Goal: Transaction & Acquisition: Purchase product/service

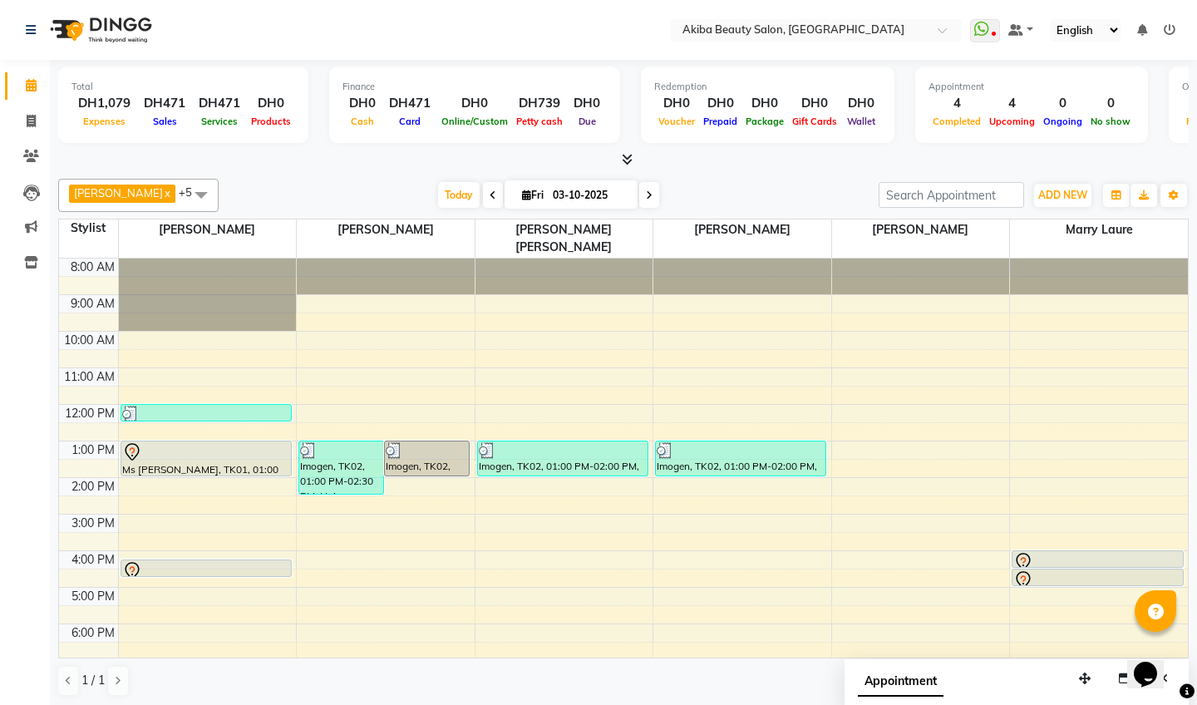
click at [451, 189] on span "Today" at bounding box center [459, 195] width 42 height 26
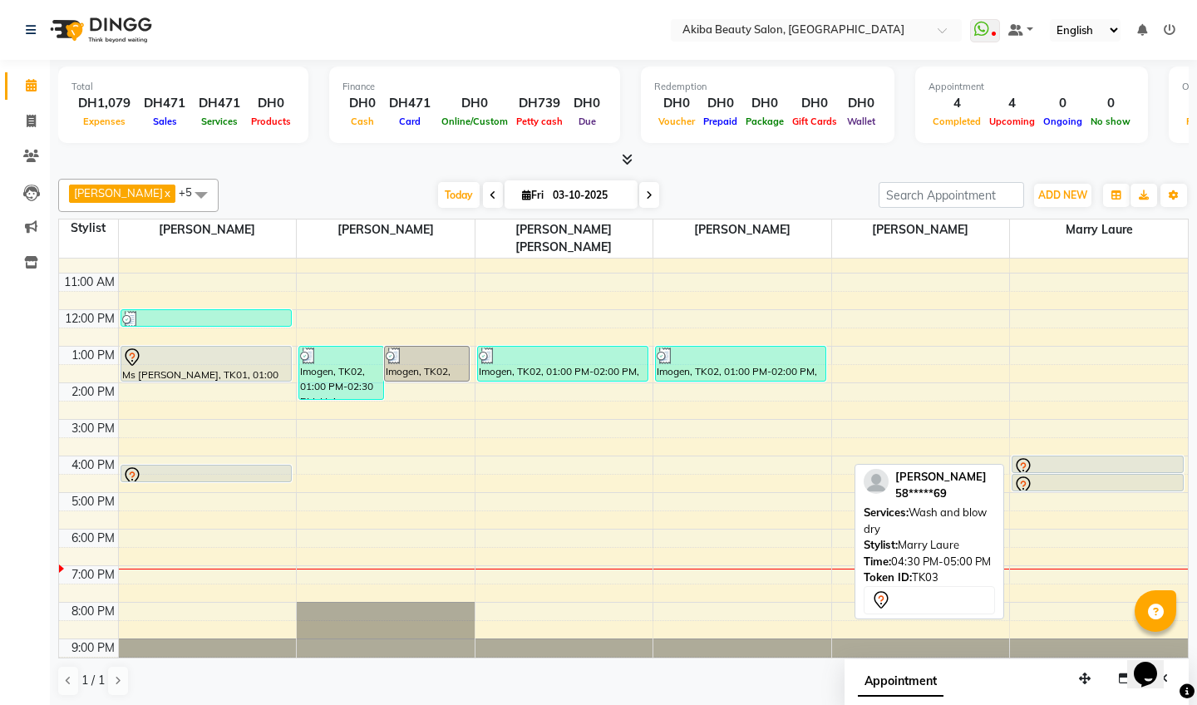
click at [1054, 476] on div at bounding box center [1097, 486] width 169 height 20
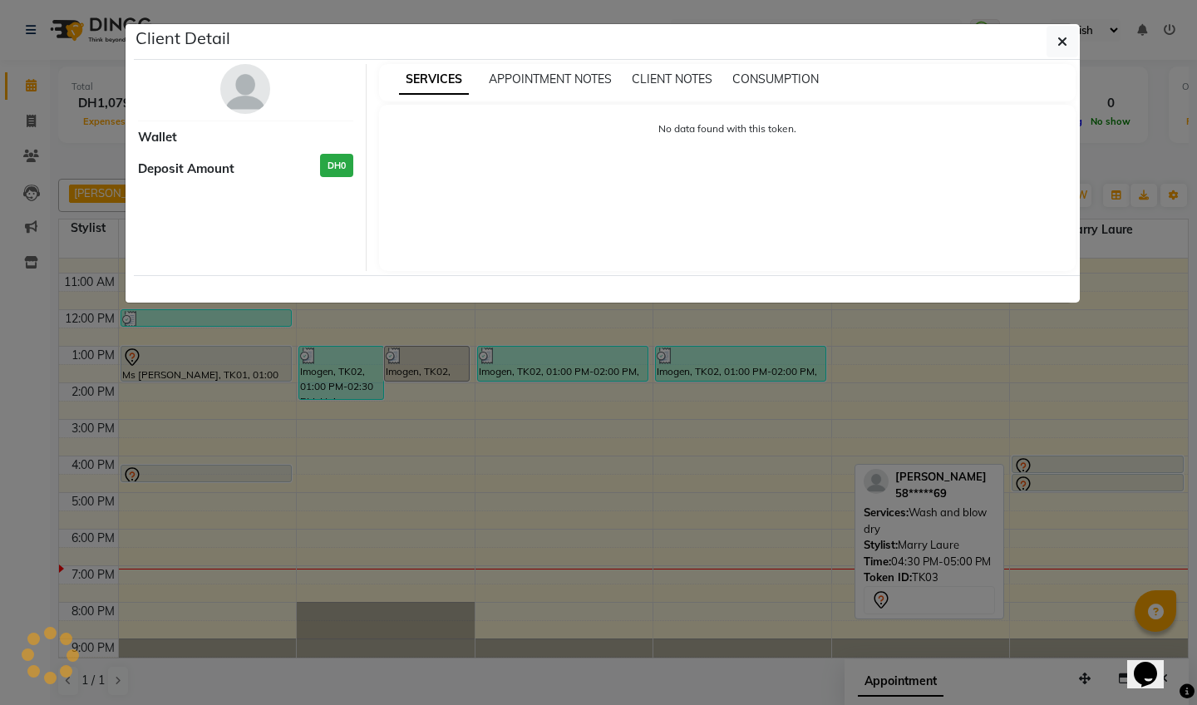
select select "7"
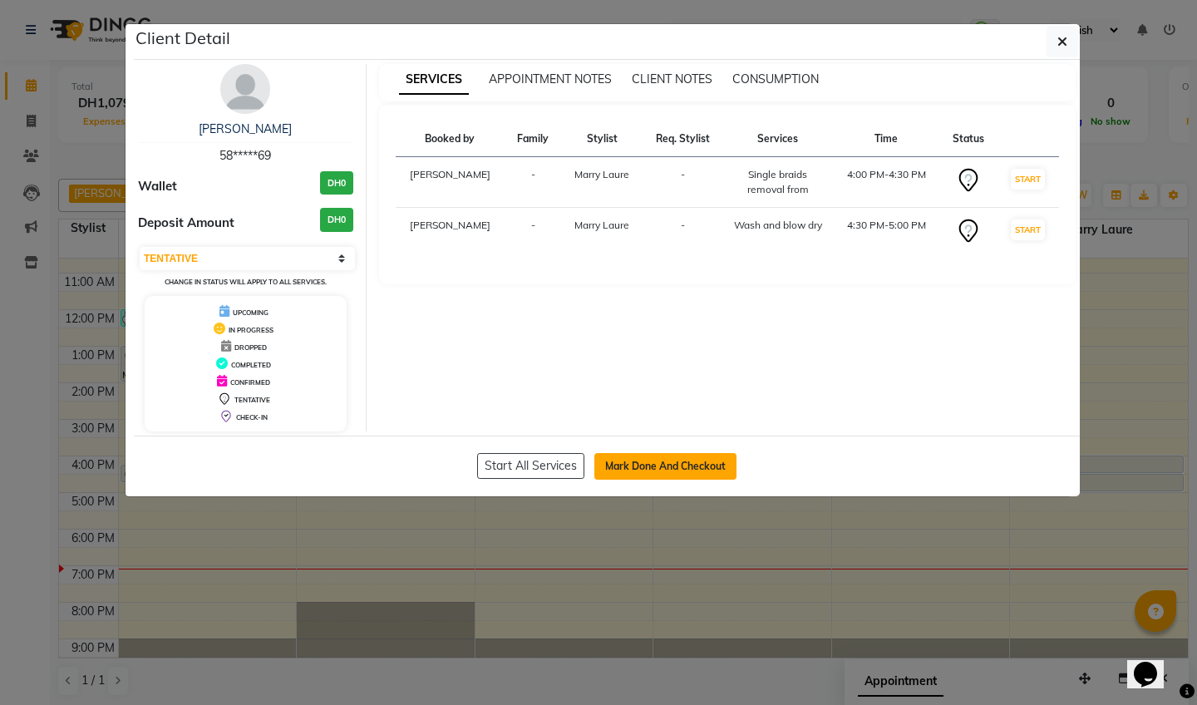
click at [658, 471] on button "Mark Done And Checkout" at bounding box center [665, 466] width 142 height 27
select select "5567"
select select "service"
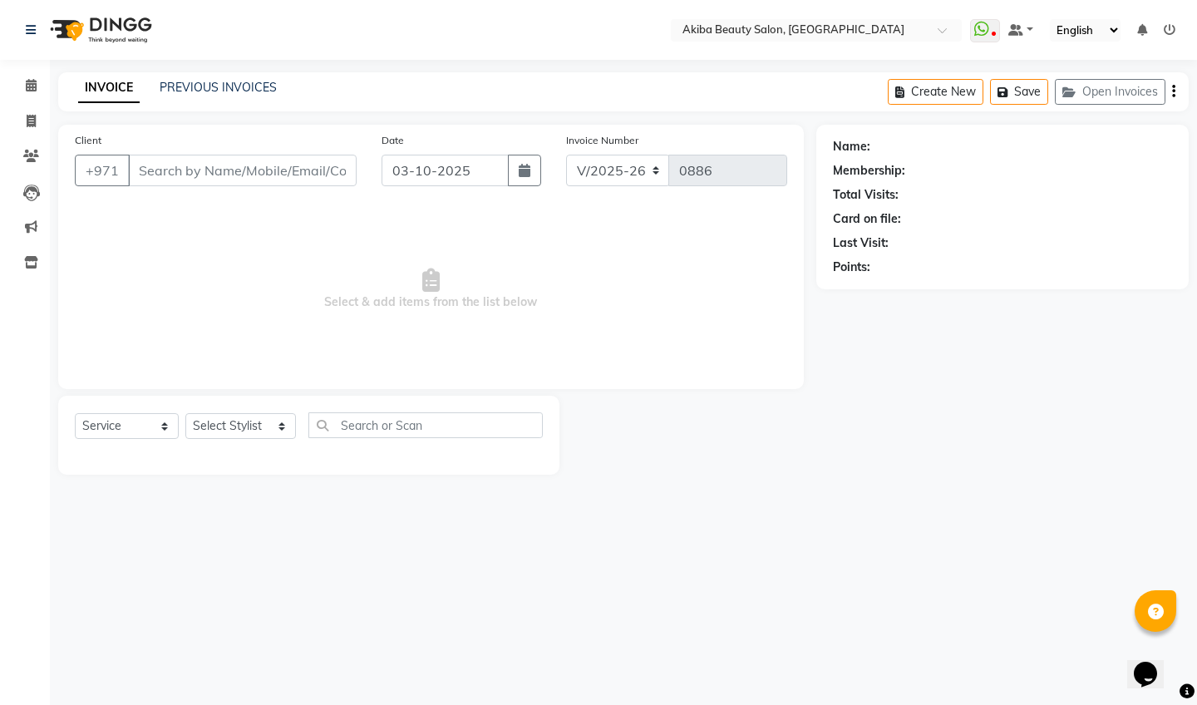
type input "58*****69"
select select "88413"
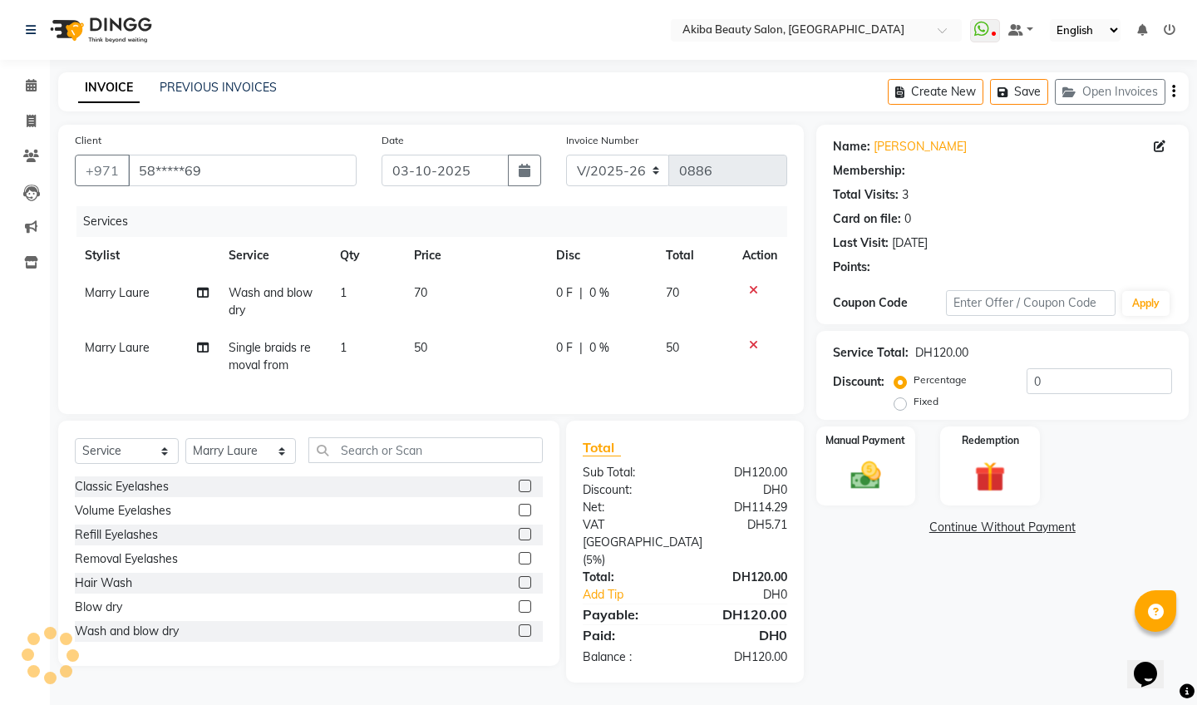
select select "1: Object"
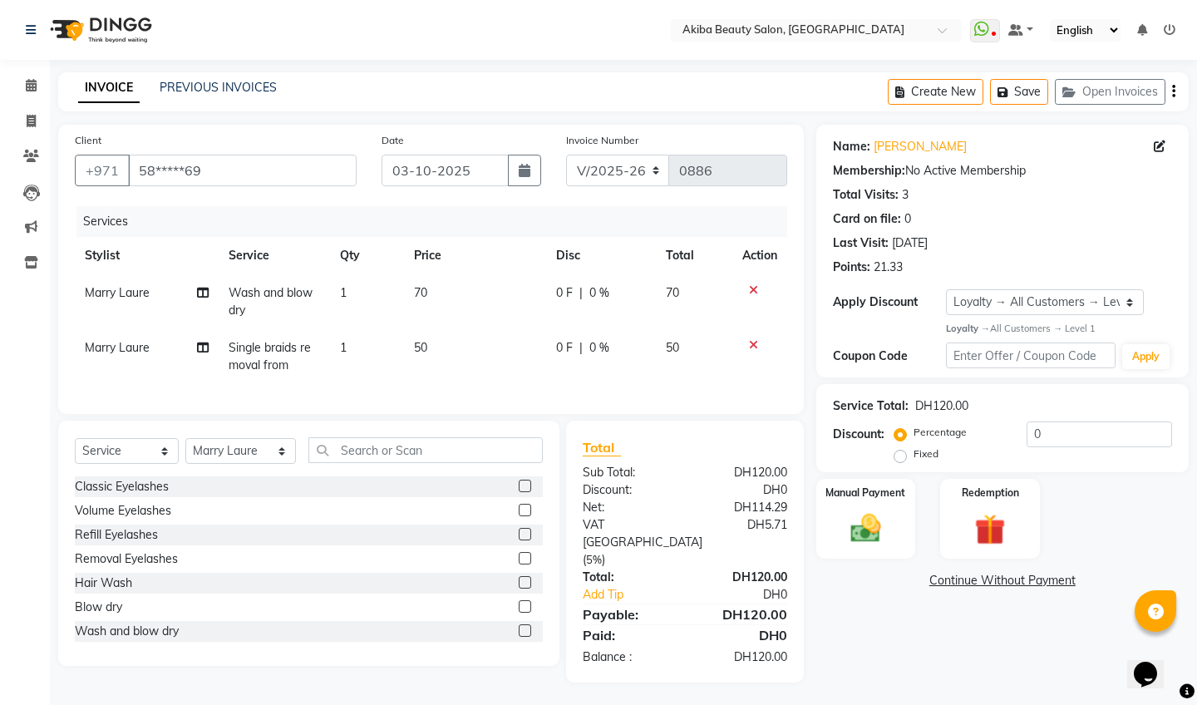
click at [749, 342] on icon at bounding box center [753, 345] width 9 height 12
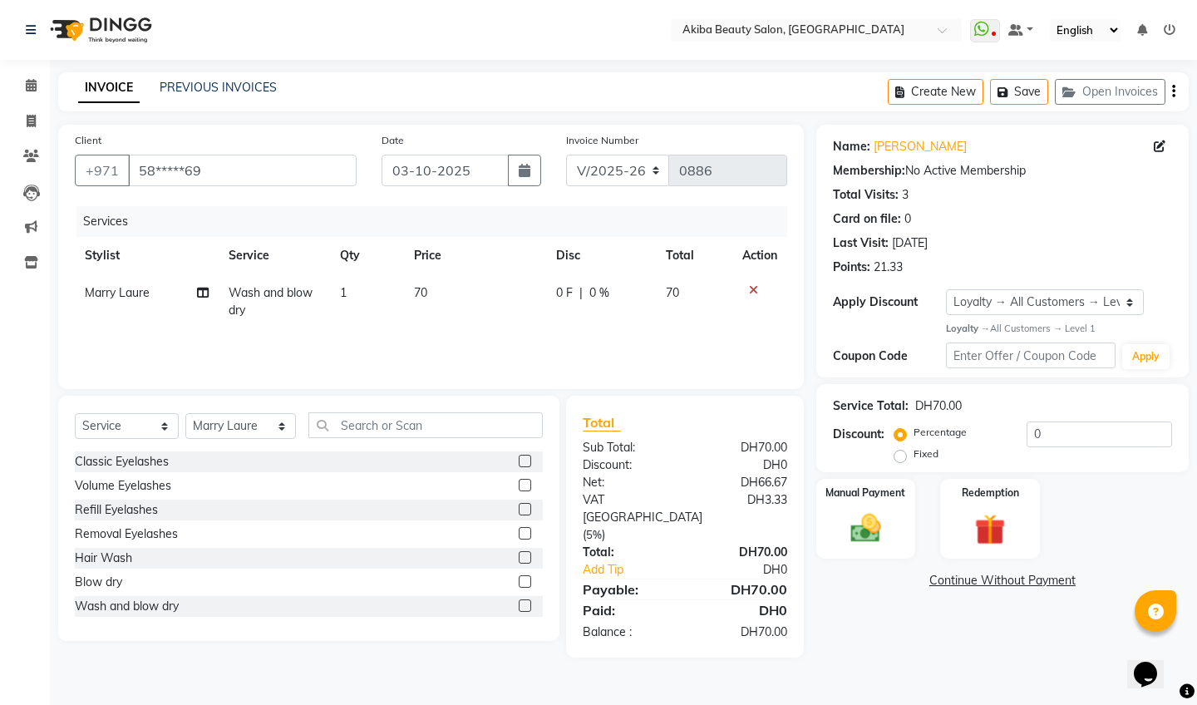
click at [287, 305] on td "Wash and blow dry" at bounding box center [274, 301] width 111 height 55
select select "88413"
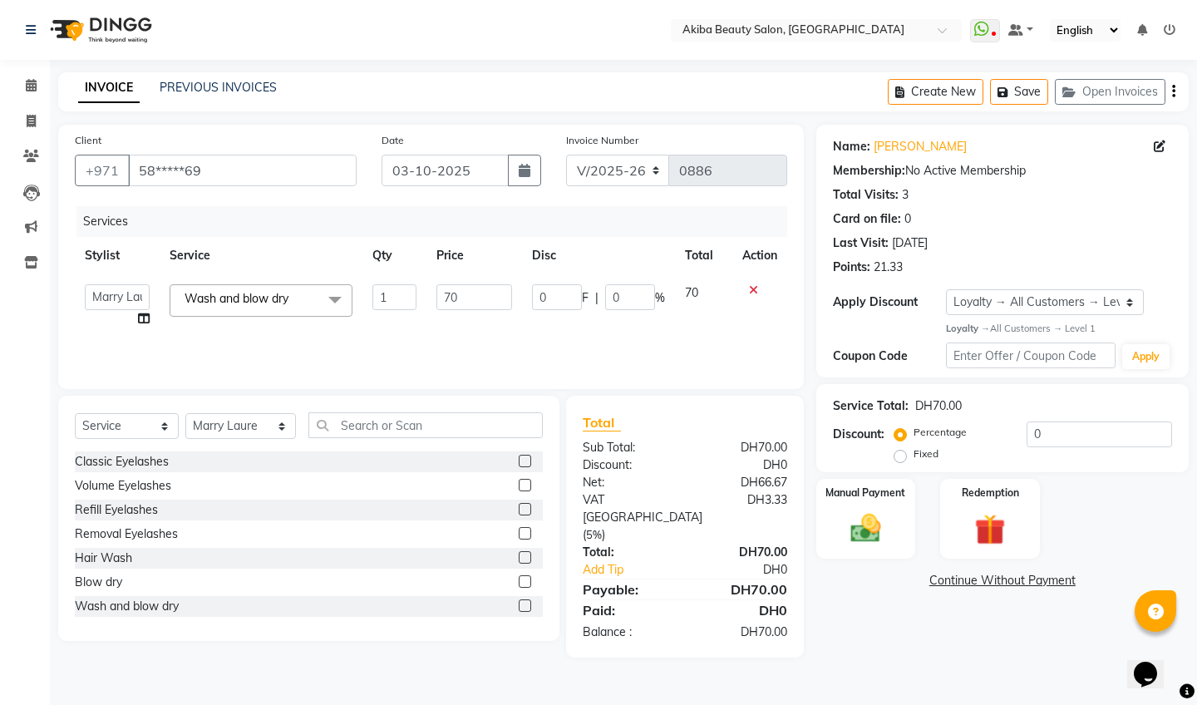
click at [334, 295] on span at bounding box center [334, 300] width 33 height 32
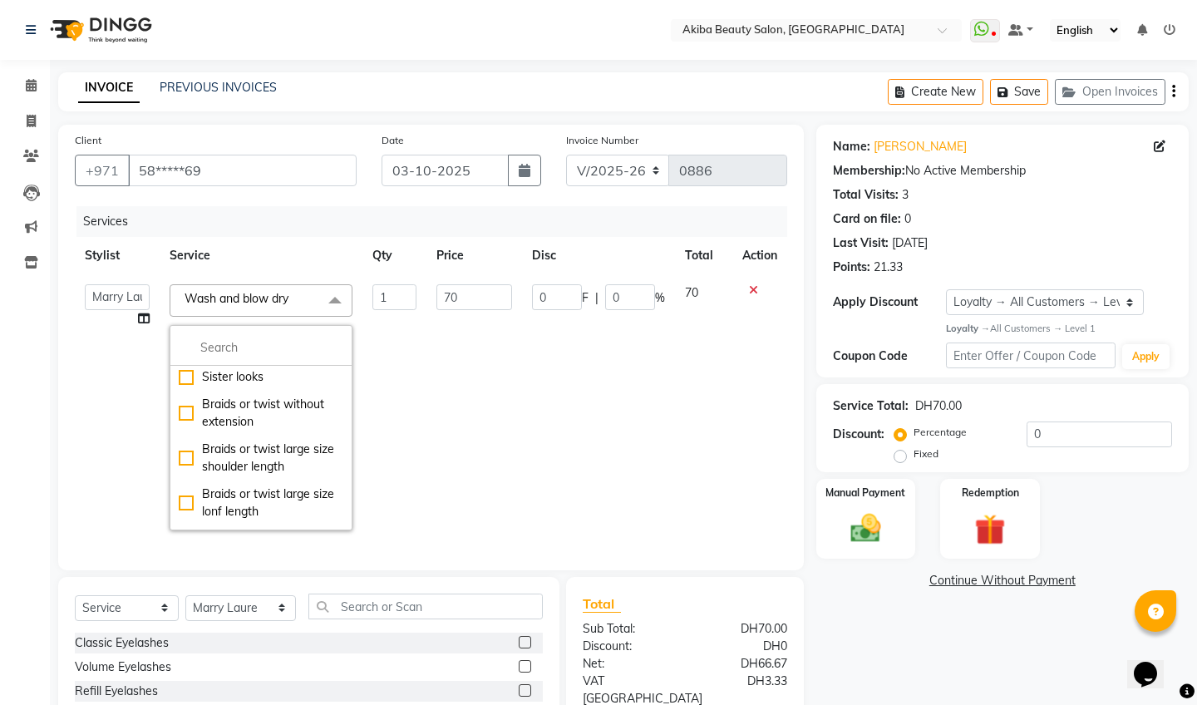
scroll to position [1218, 0]
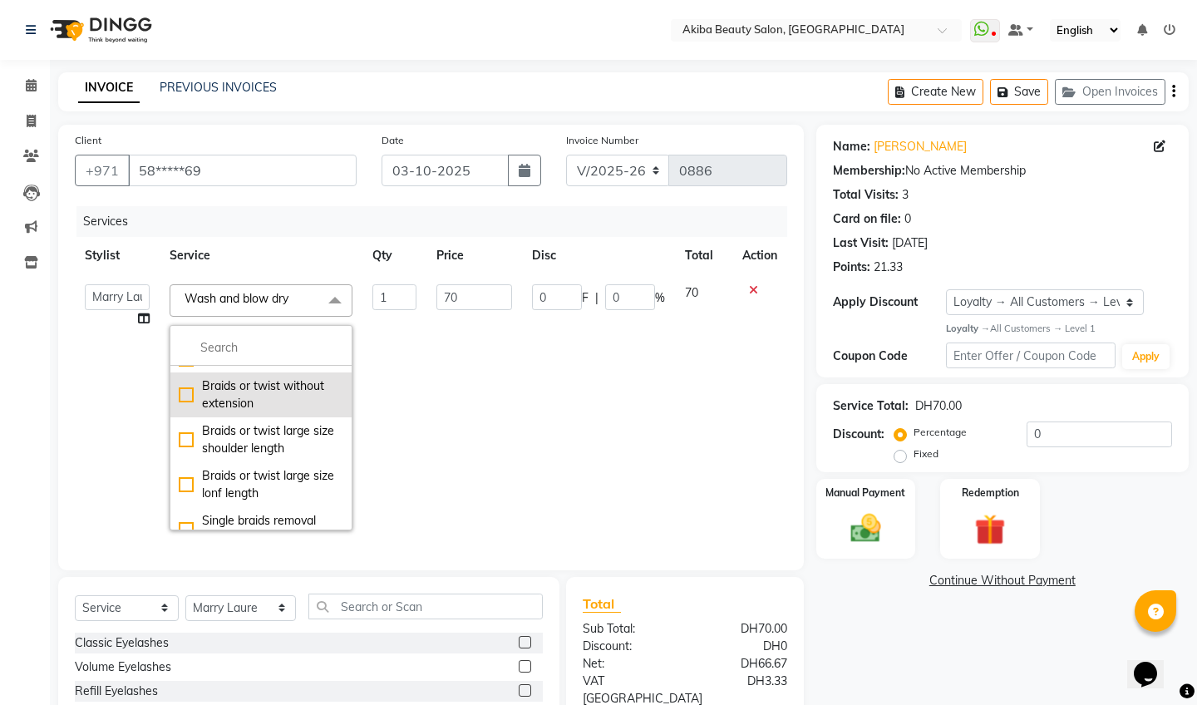
click at [191, 412] on div "Braids or twist without extension" at bounding box center [261, 394] width 165 height 35
checkbox input "false"
checkbox input "true"
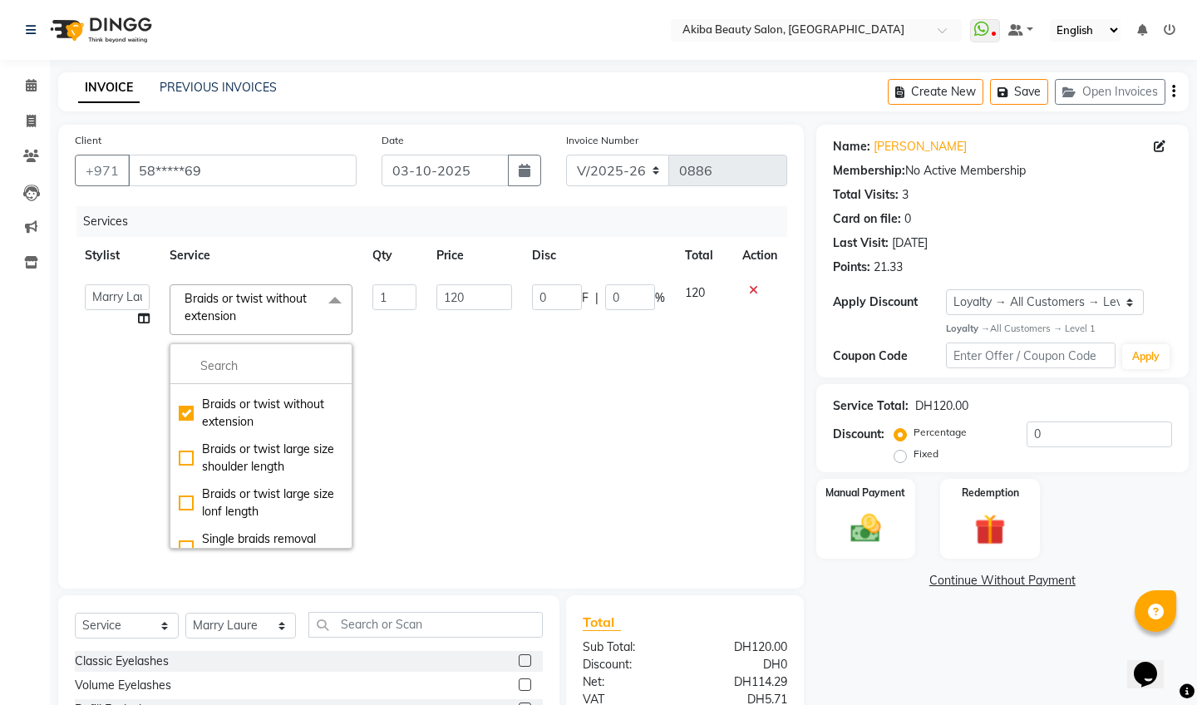
click at [463, 404] on td "120" at bounding box center [474, 416] width 96 height 284
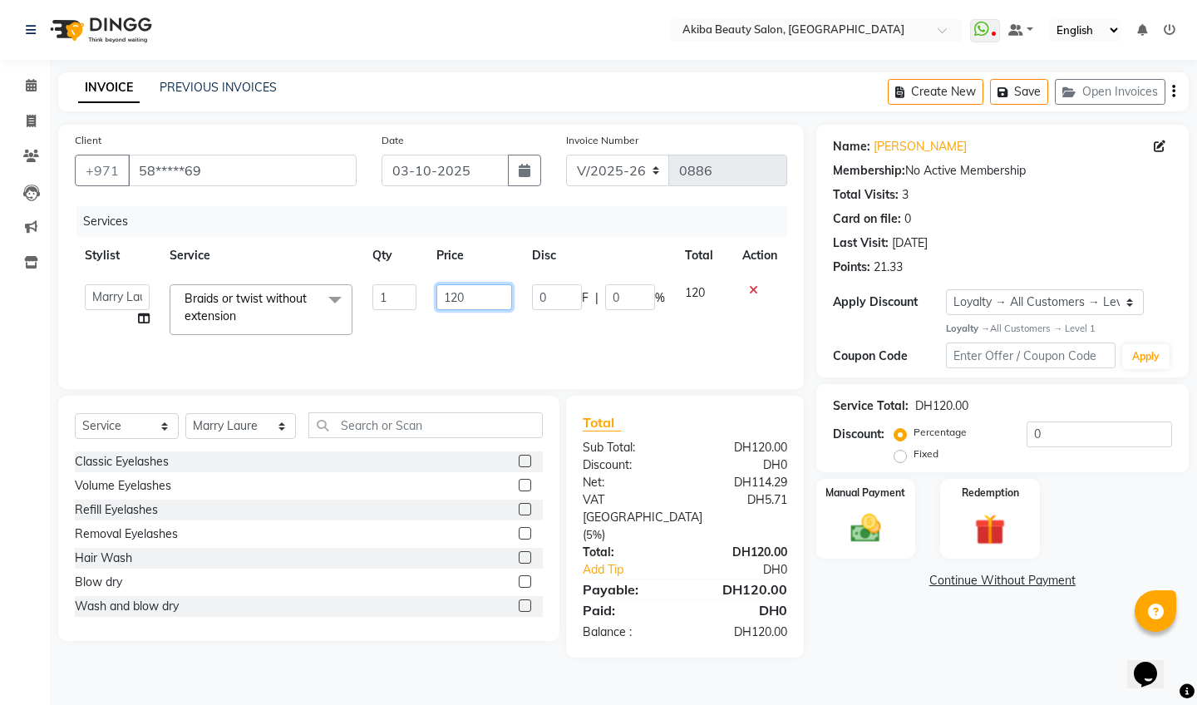
click at [468, 298] on input "120" at bounding box center [474, 297] width 76 height 26
type input "150"
click at [827, 519] on div "Manual Payment" at bounding box center [865, 518] width 103 height 82
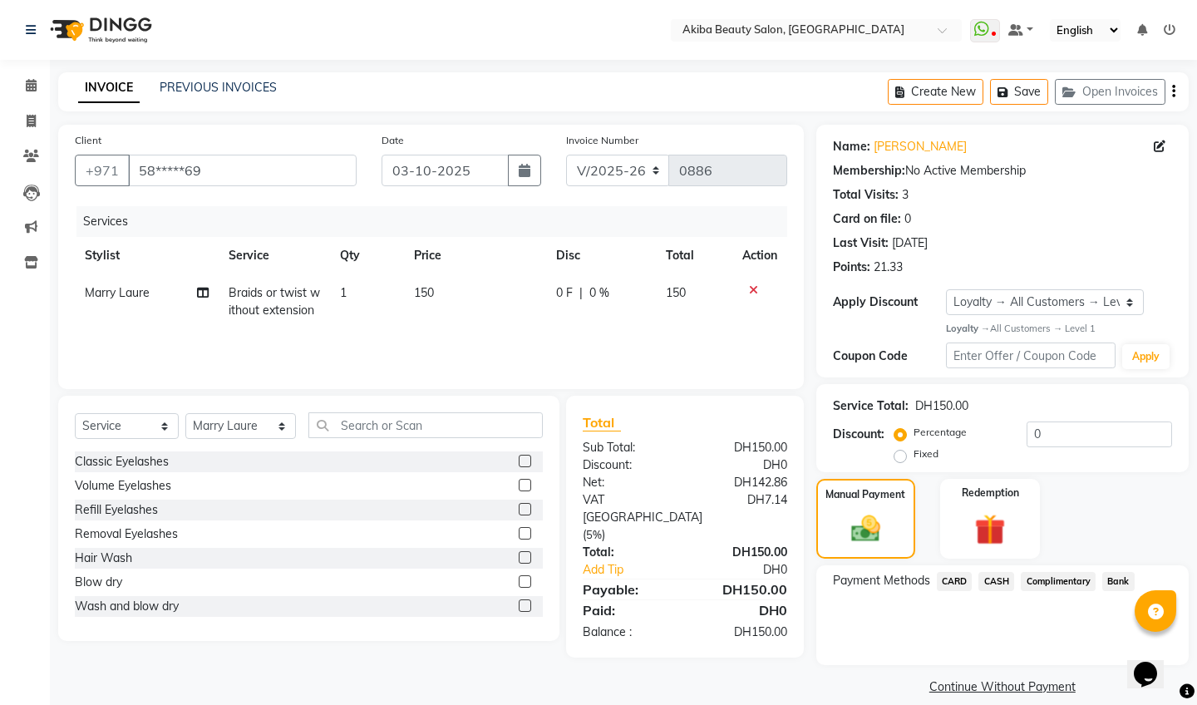
click at [955, 574] on span "CARD" at bounding box center [955, 581] width 36 height 19
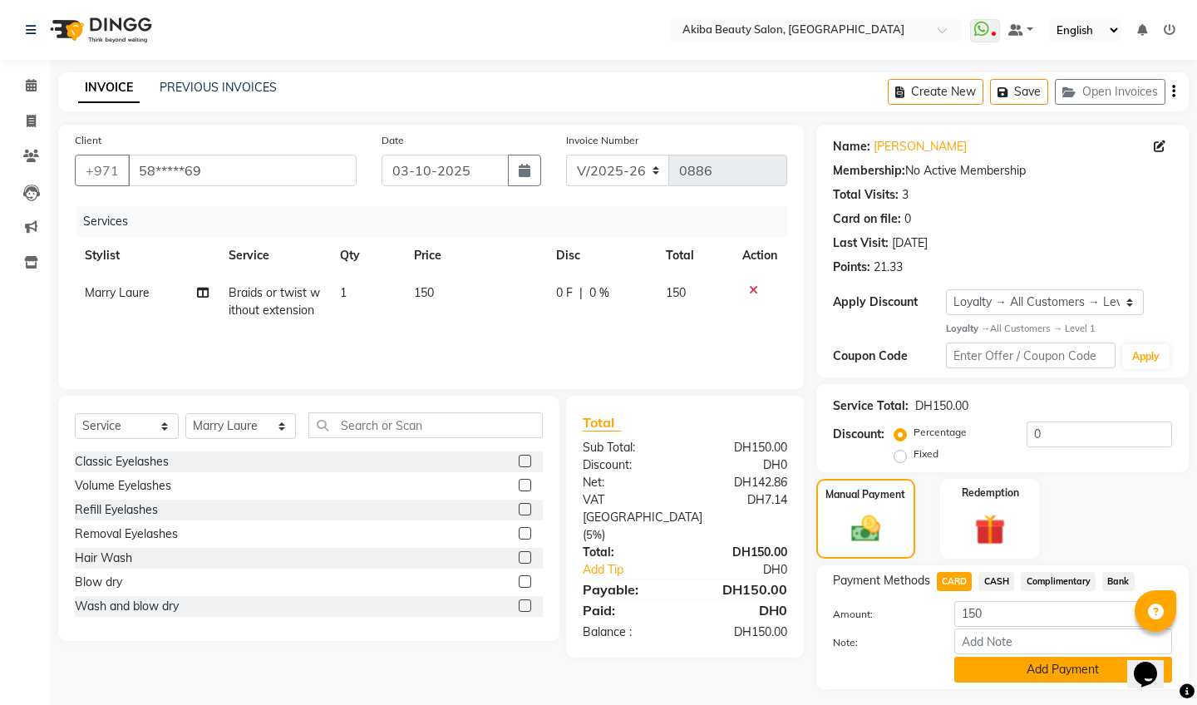
click at [1033, 675] on button "Add Payment" at bounding box center [1063, 670] width 218 height 26
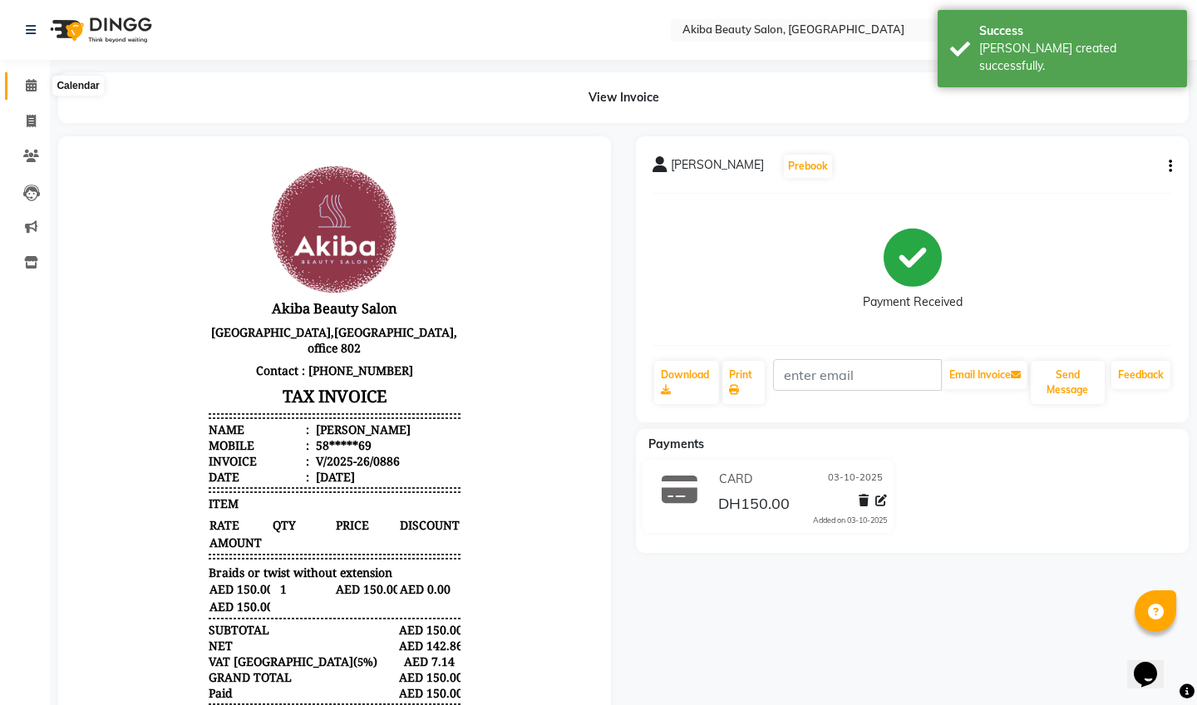
click at [32, 78] on span at bounding box center [31, 85] width 29 height 19
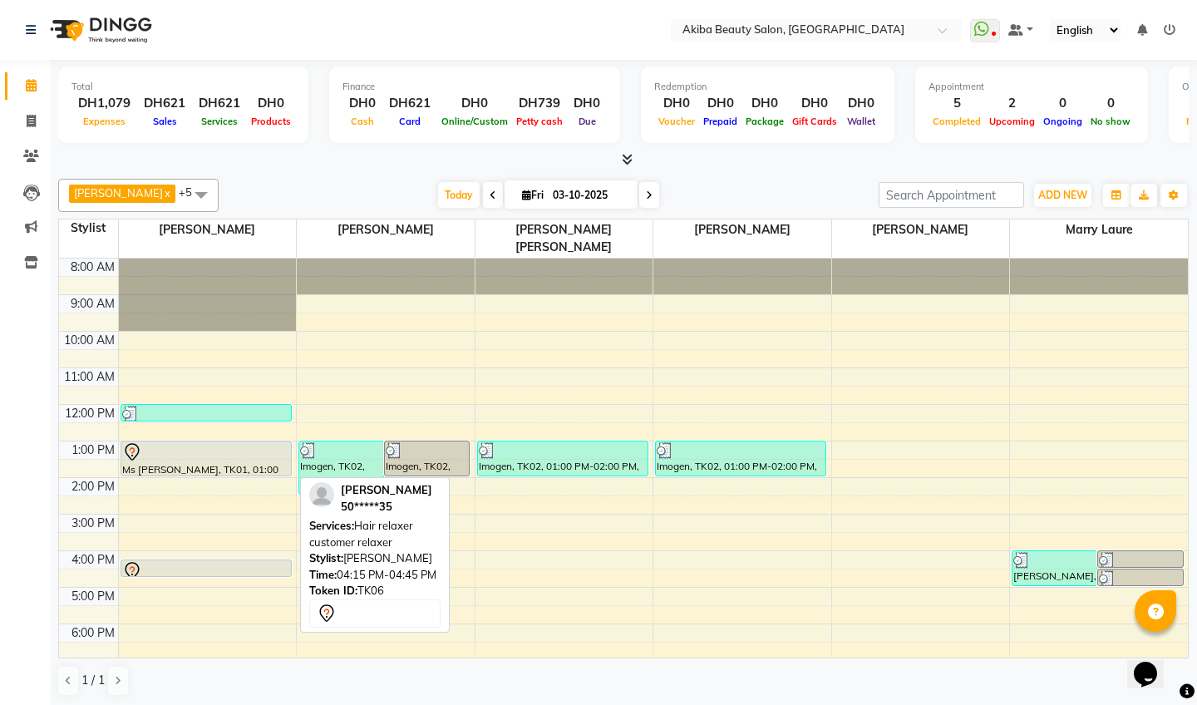
click at [170, 561] on div at bounding box center [206, 571] width 168 height 20
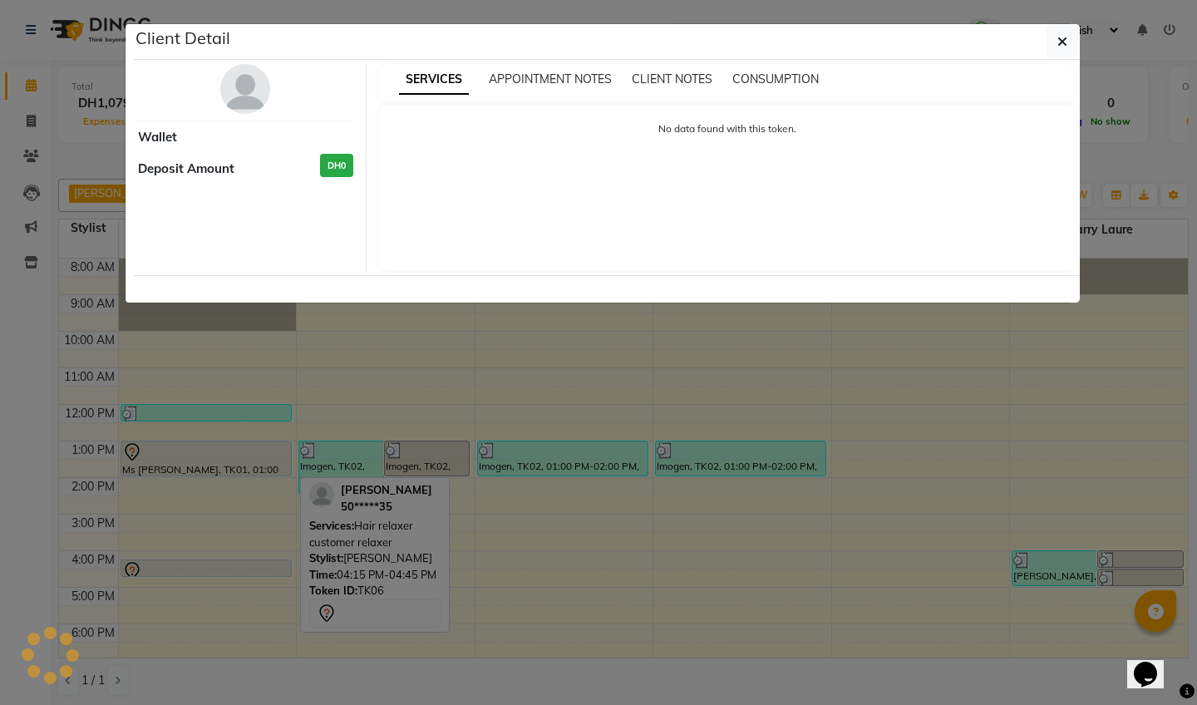
select select "7"
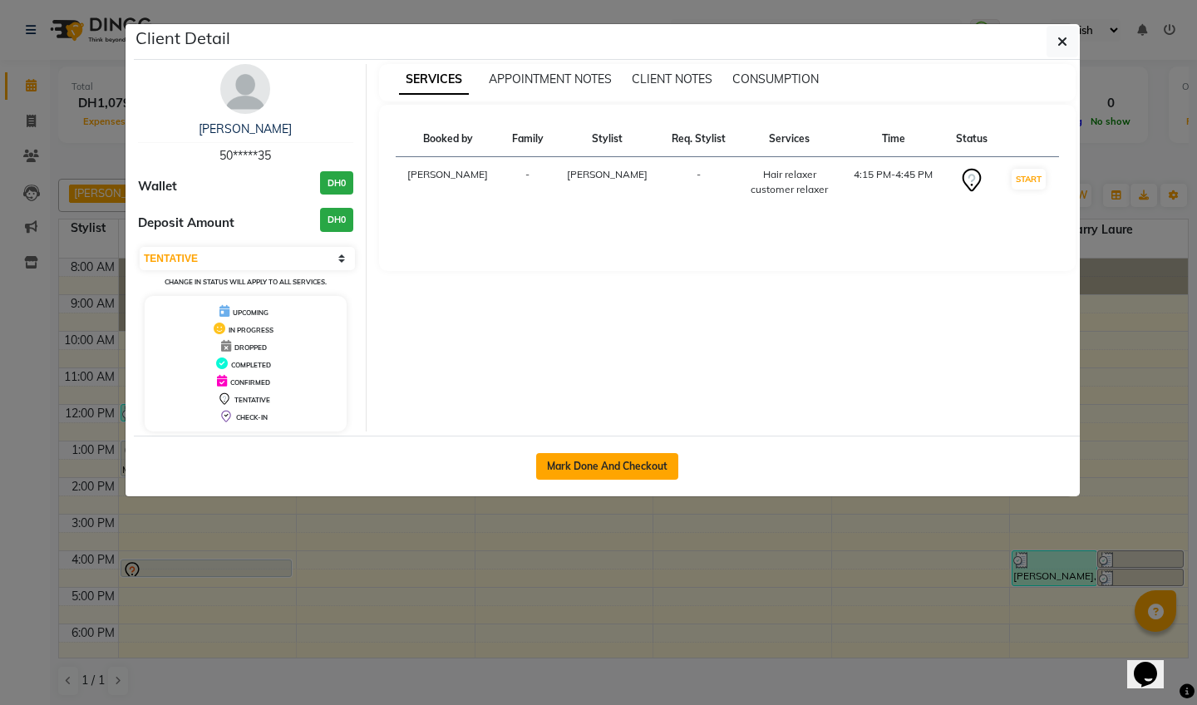
click at [571, 456] on button "Mark Done And Checkout" at bounding box center [607, 466] width 142 height 27
select select "service"
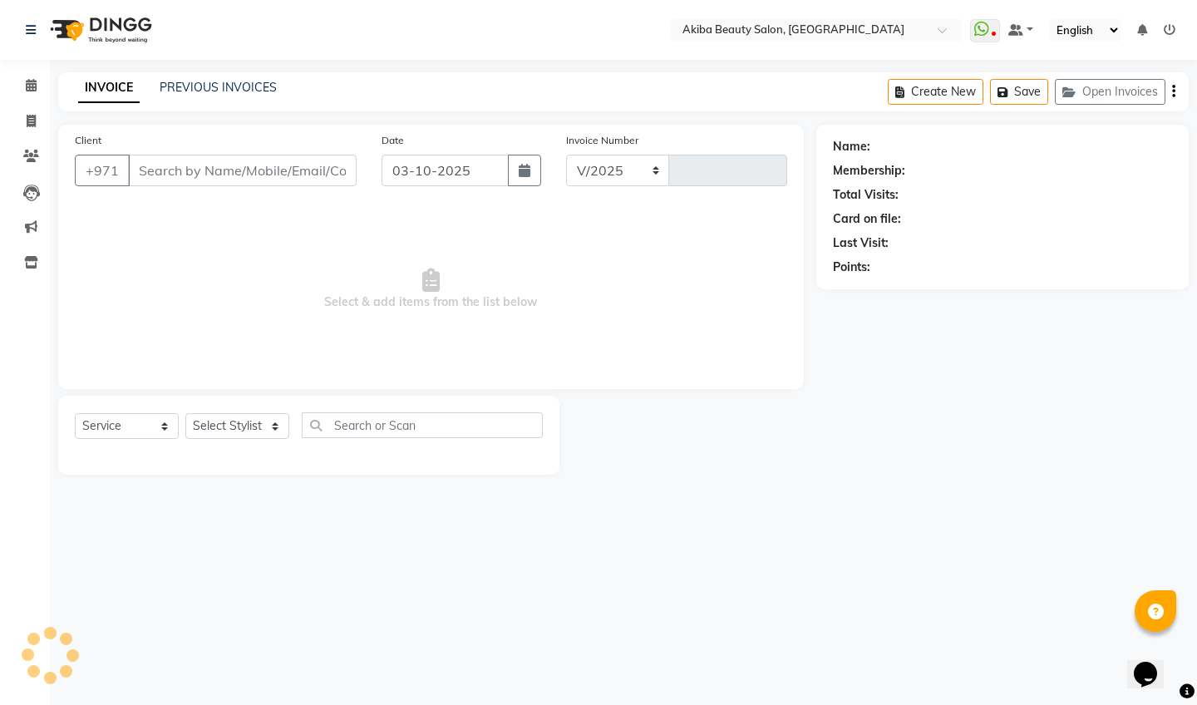
select select "5567"
type input "0887"
type input "50*****35"
select select "57438"
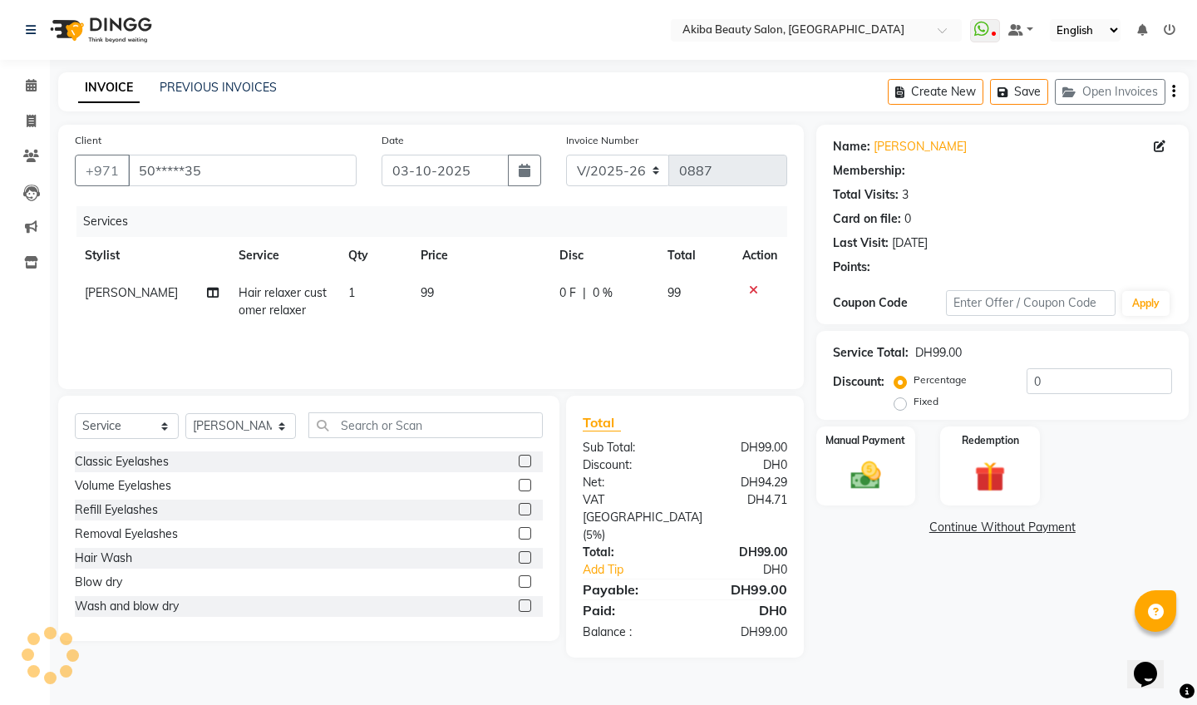
select select "1: Object"
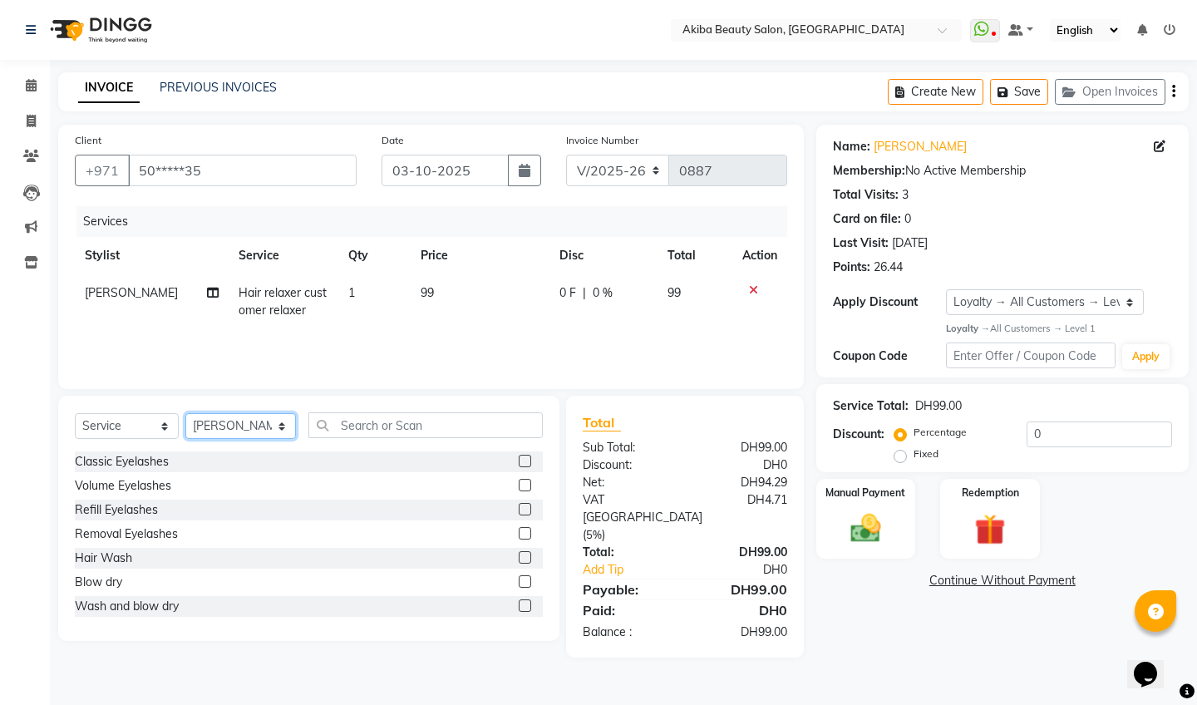
click at [254, 421] on select "Select Stylist [PERSON_NAME] [PERSON_NAME] [PERSON_NAME] Marry [PERSON_NAME] [P…" at bounding box center [240, 426] width 111 height 26
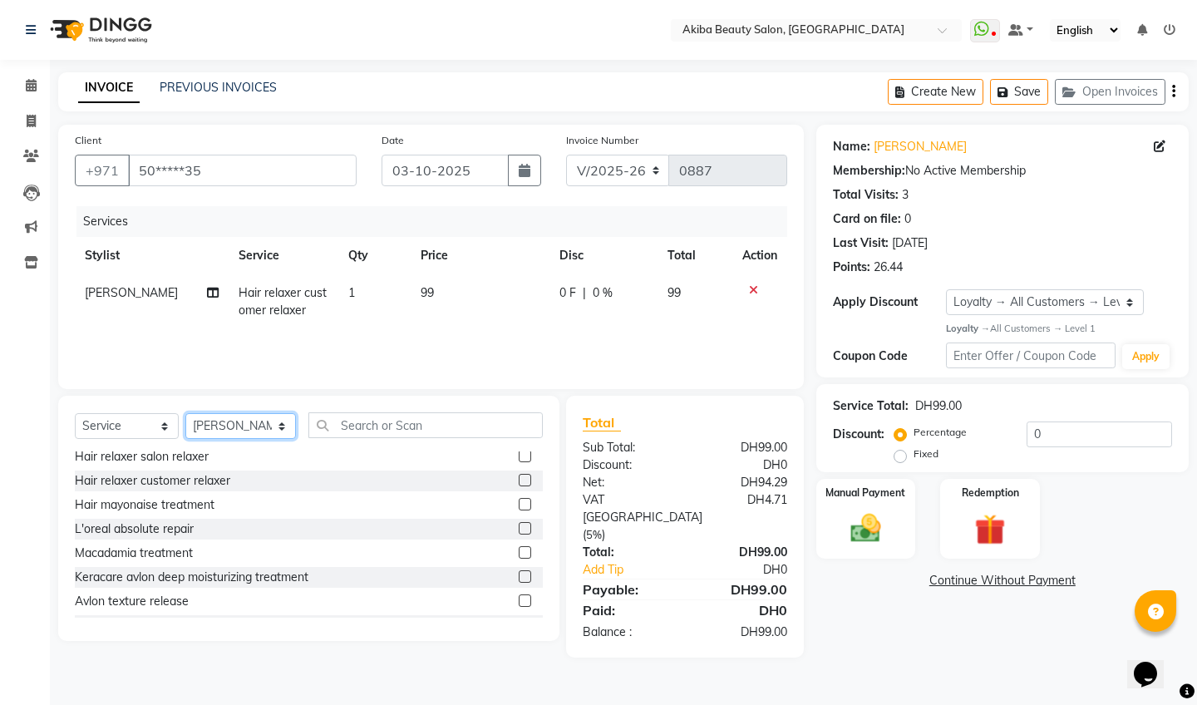
scroll to position [852, 0]
click at [527, 548] on label at bounding box center [525, 549] width 12 height 12
click at [527, 548] on input "checkbox" at bounding box center [524, 549] width 11 height 11
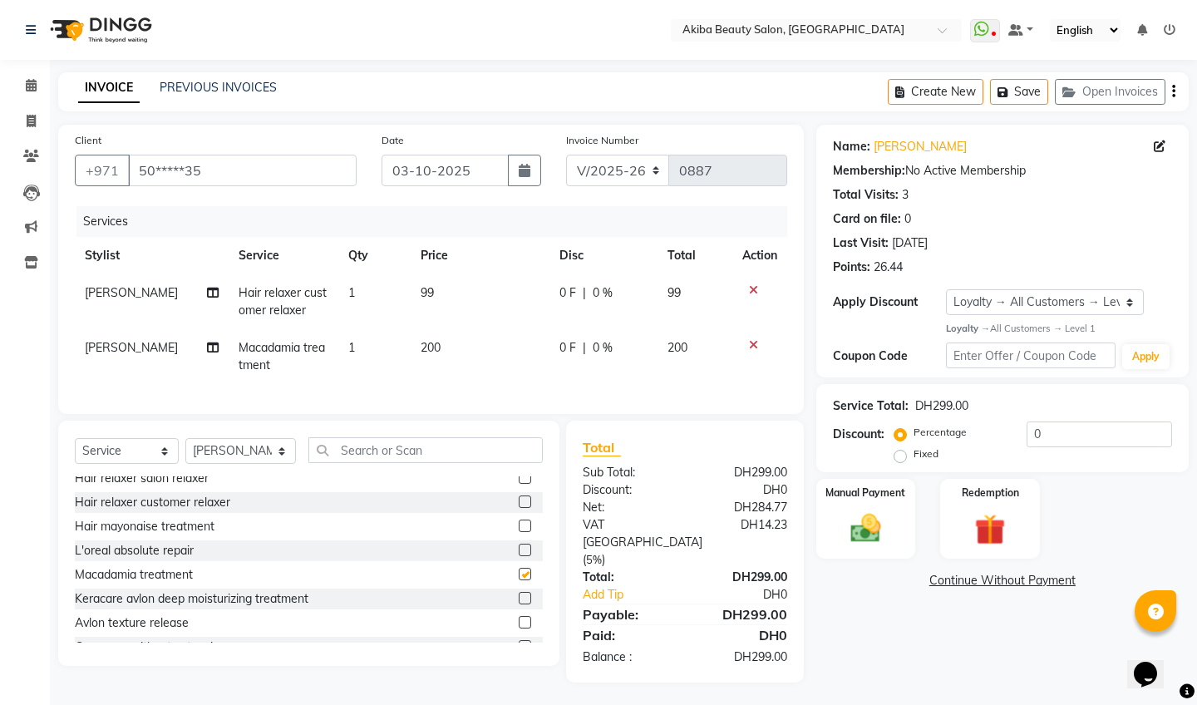
checkbox input "false"
select select "84661"
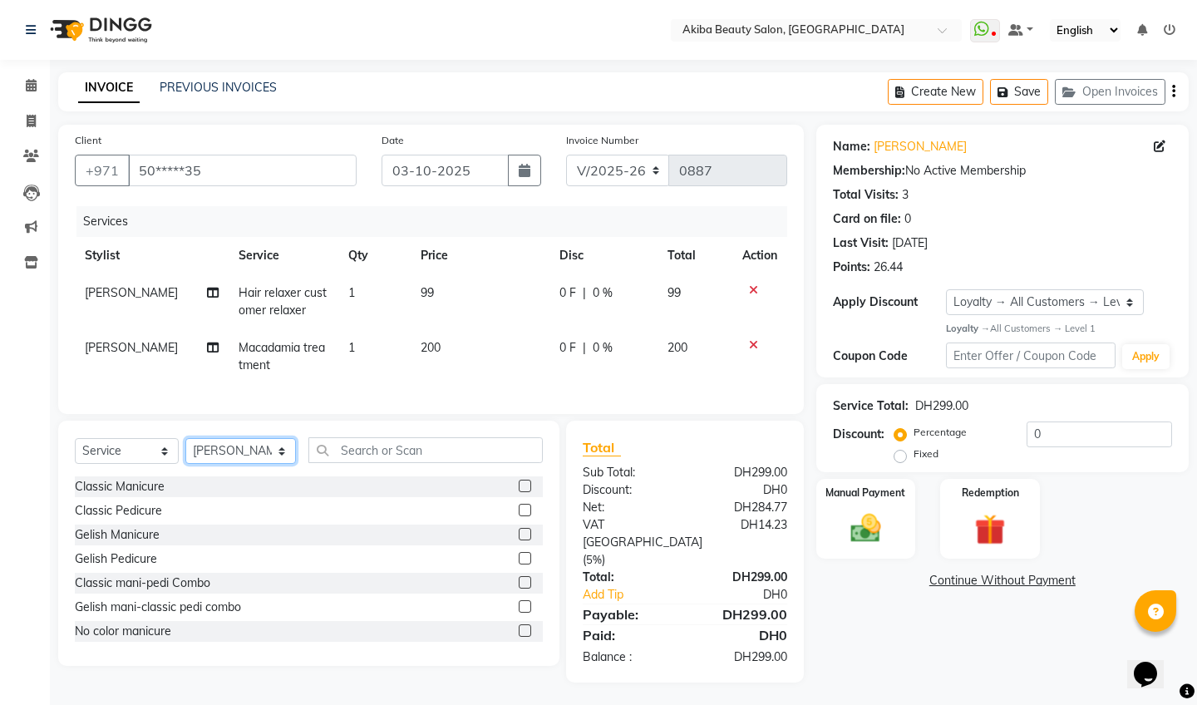
scroll to position [0, 0]
click at [528, 554] on label at bounding box center [525, 558] width 12 height 12
click at [528, 554] on input "checkbox" at bounding box center [524, 559] width 11 height 11
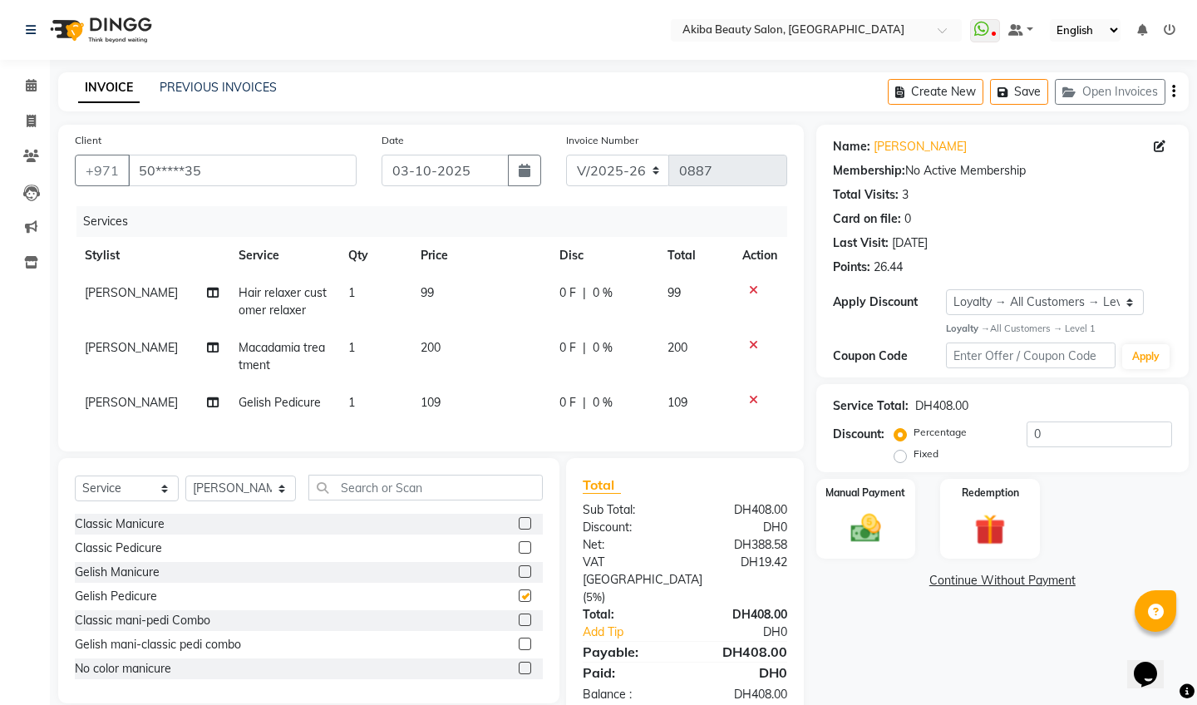
checkbox input "false"
click at [265, 479] on select "Select Stylist [PERSON_NAME] [PERSON_NAME] [PERSON_NAME] Marry [PERSON_NAME] [P…" at bounding box center [240, 489] width 111 height 26
select select "78499"
click at [530, 570] on label at bounding box center [525, 571] width 12 height 12
click at [530, 570] on input "checkbox" at bounding box center [524, 572] width 11 height 11
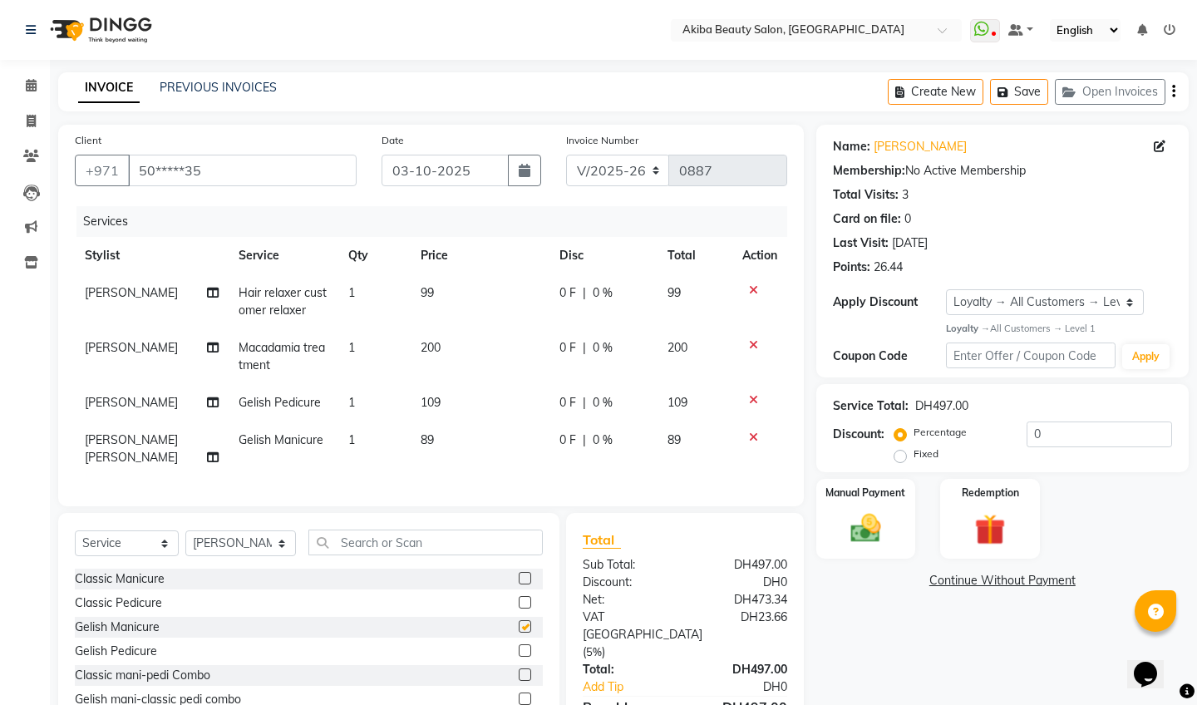
checkbox input "false"
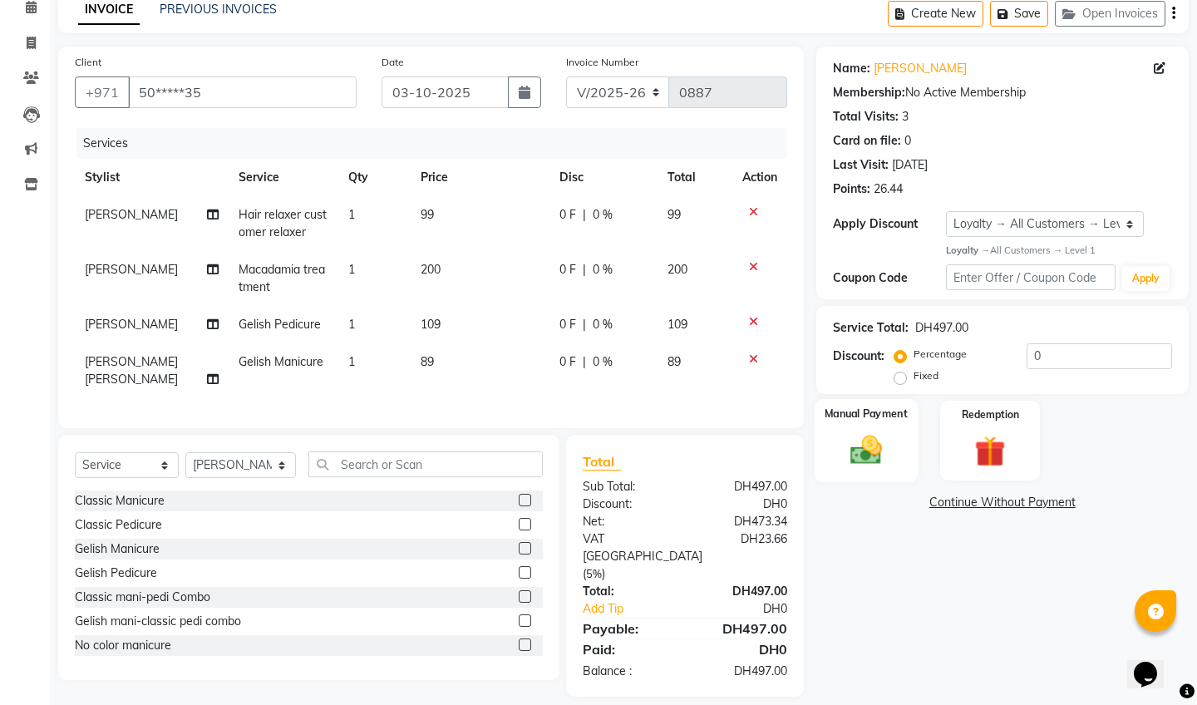
click at [867, 427] on div "Manual Payment" at bounding box center [865, 440] width 103 height 82
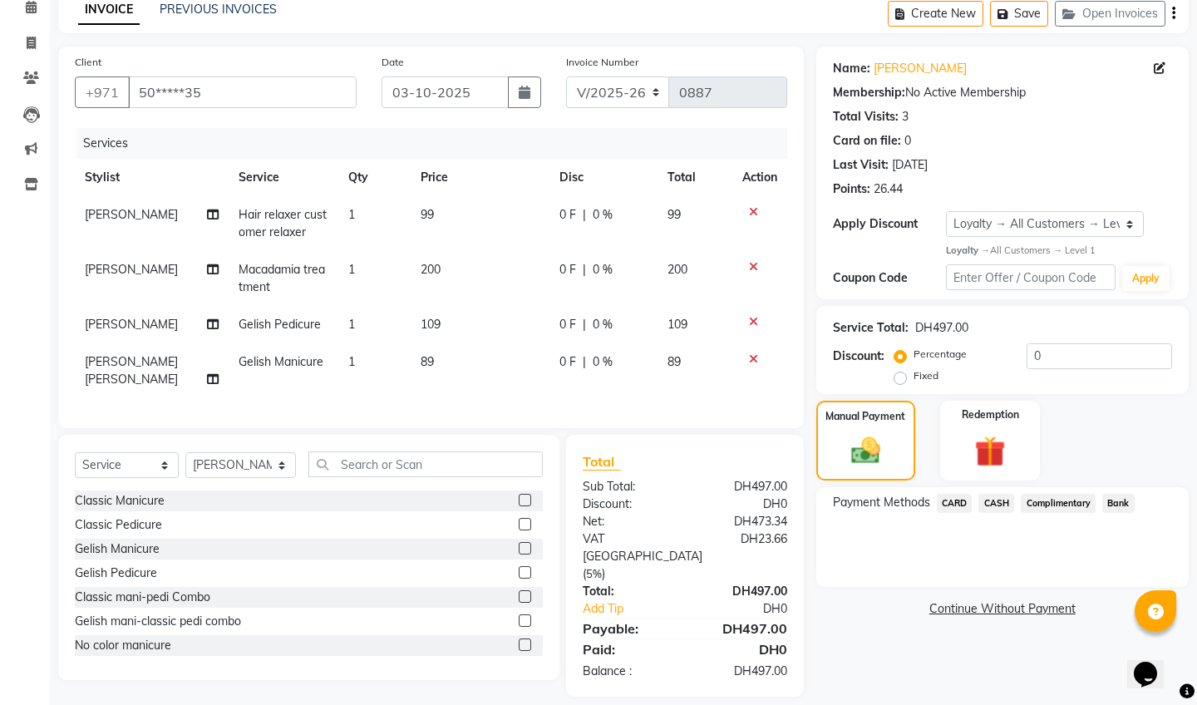
click at [954, 502] on span "CARD" at bounding box center [955, 503] width 36 height 19
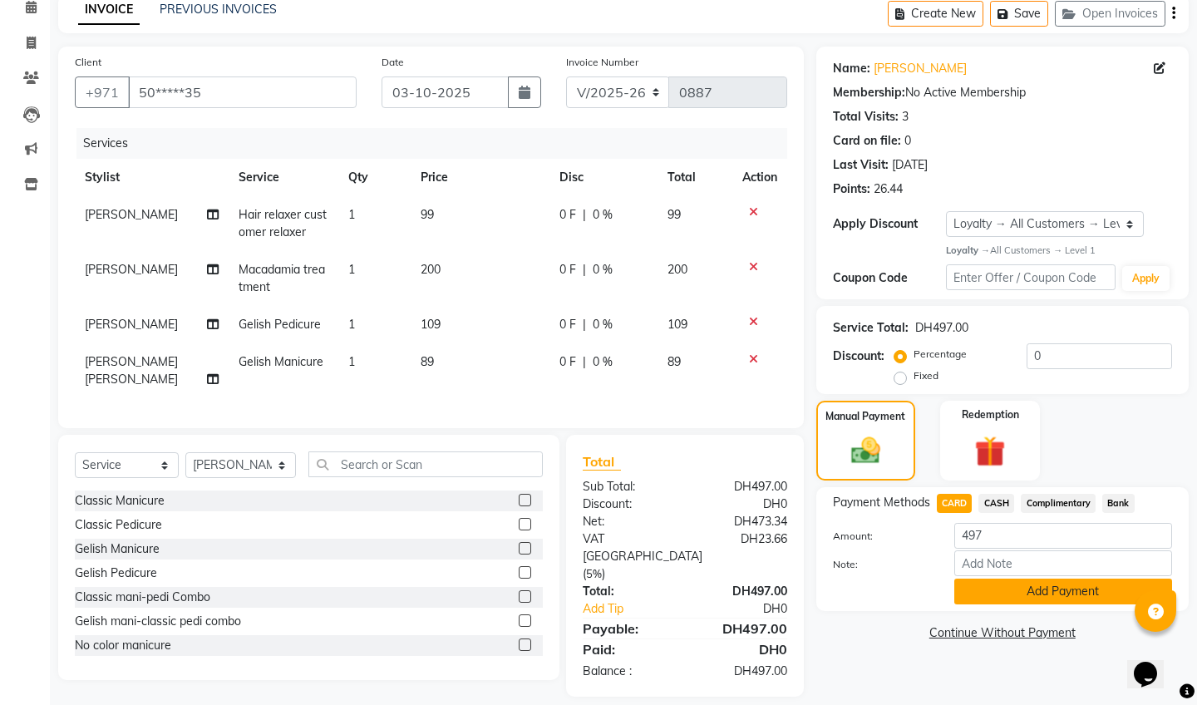
click at [1022, 581] on button "Add Payment" at bounding box center [1063, 592] width 218 height 26
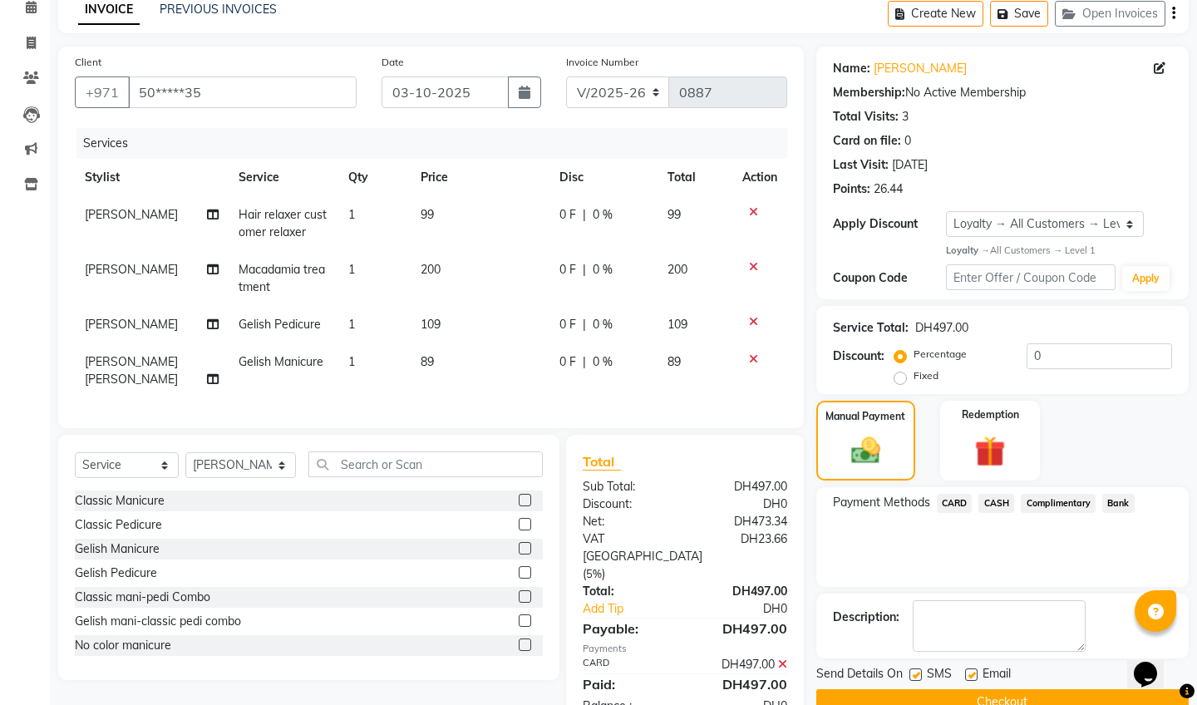
click at [1013, 689] on button "Checkout" at bounding box center [1002, 702] width 372 height 26
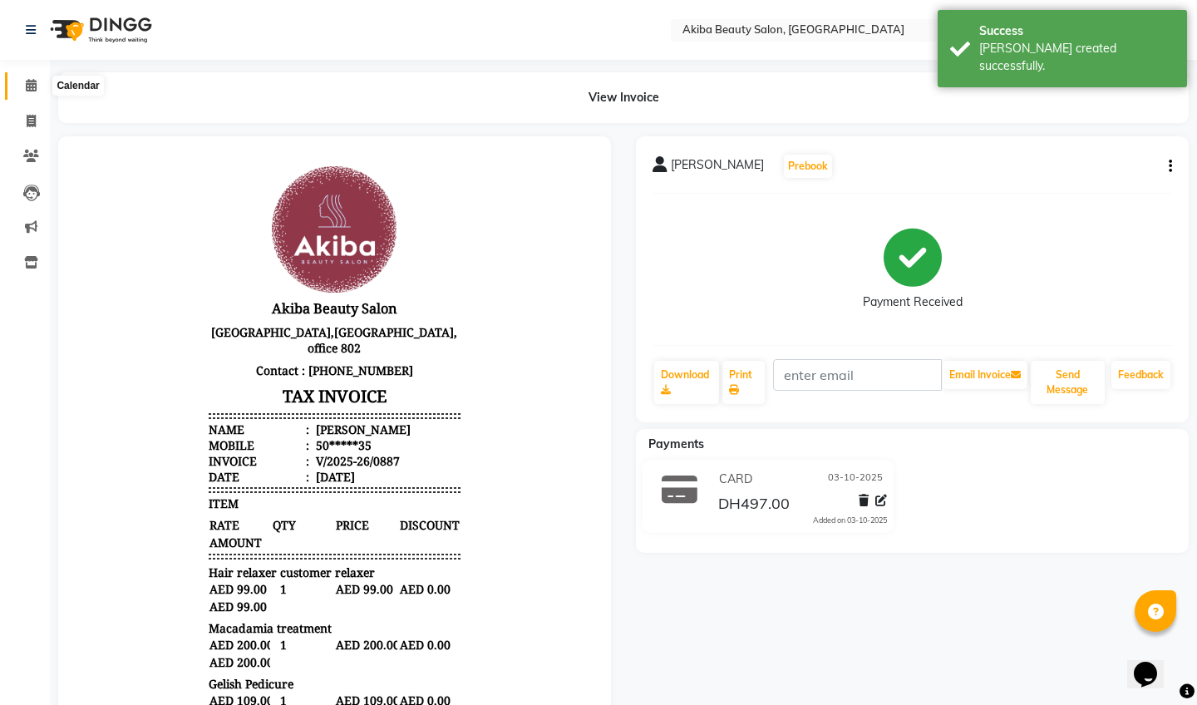
click at [32, 86] on icon at bounding box center [31, 85] width 11 height 12
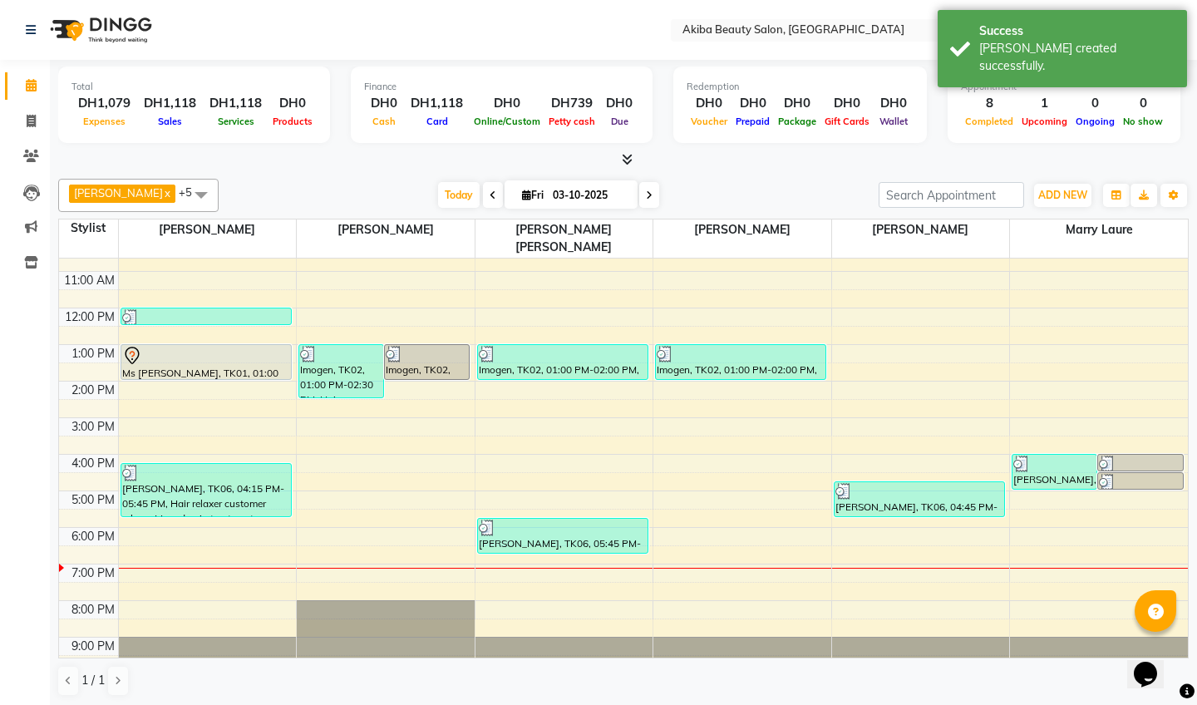
scroll to position [95, 0]
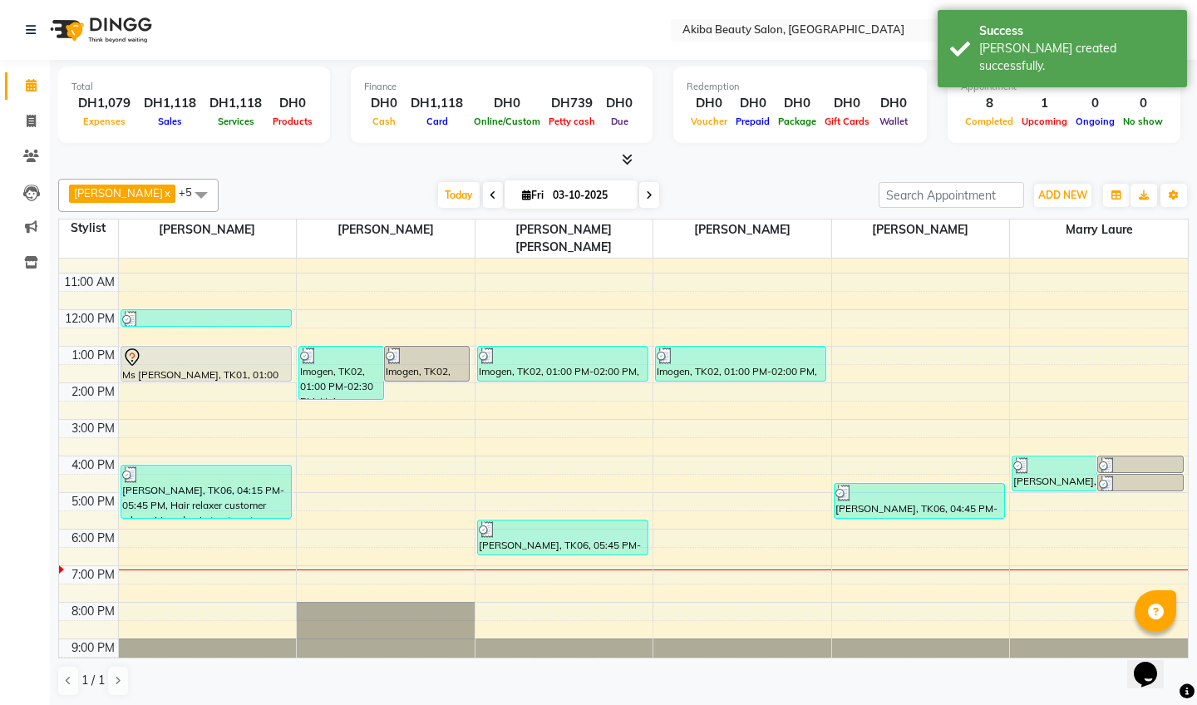
click at [627, 160] on icon at bounding box center [627, 159] width 11 height 12
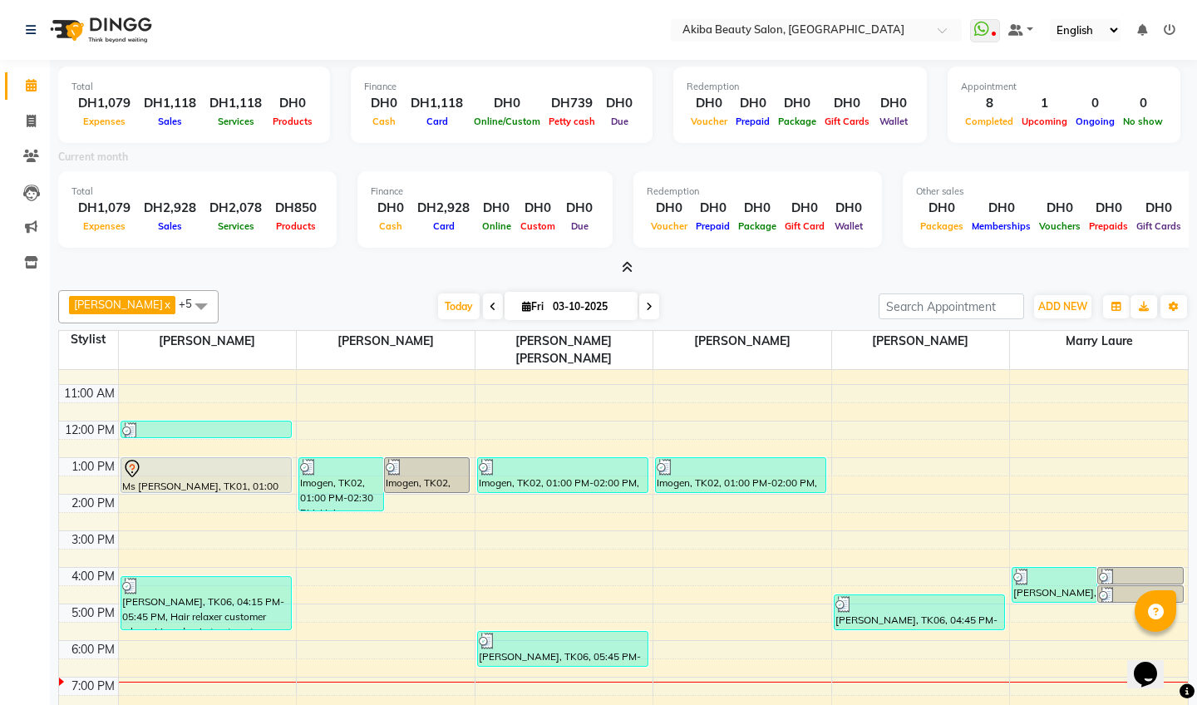
click at [629, 266] on icon at bounding box center [627, 267] width 11 height 12
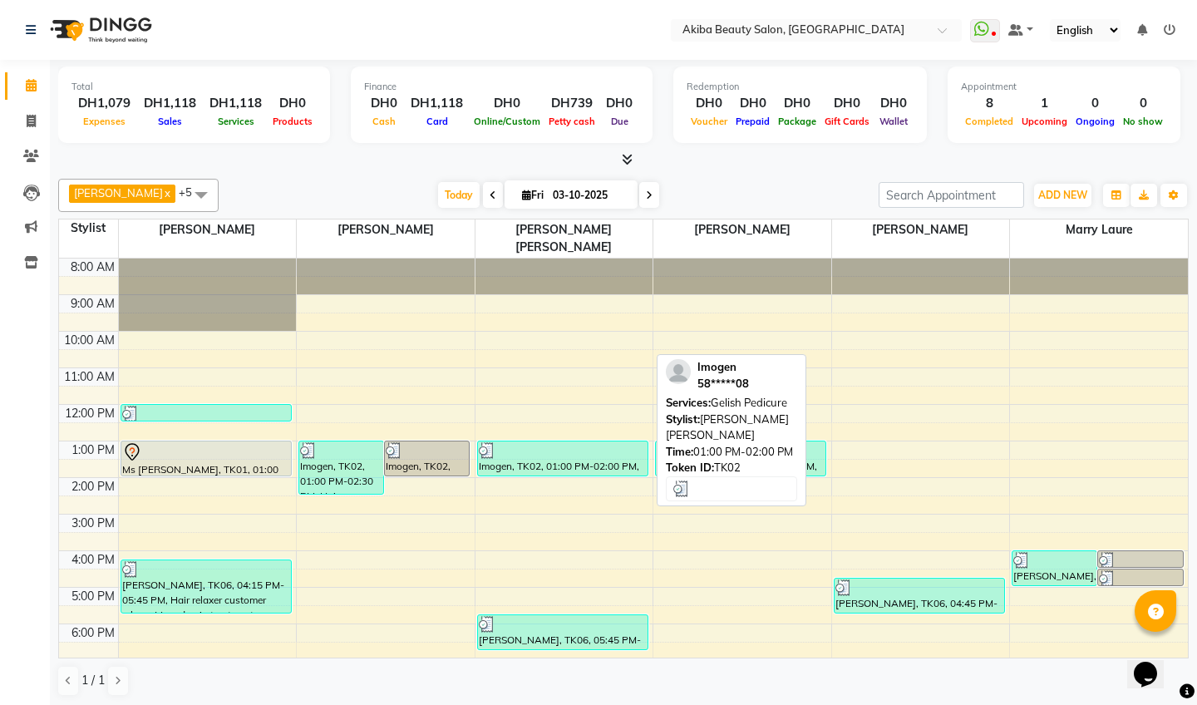
scroll to position [0, 0]
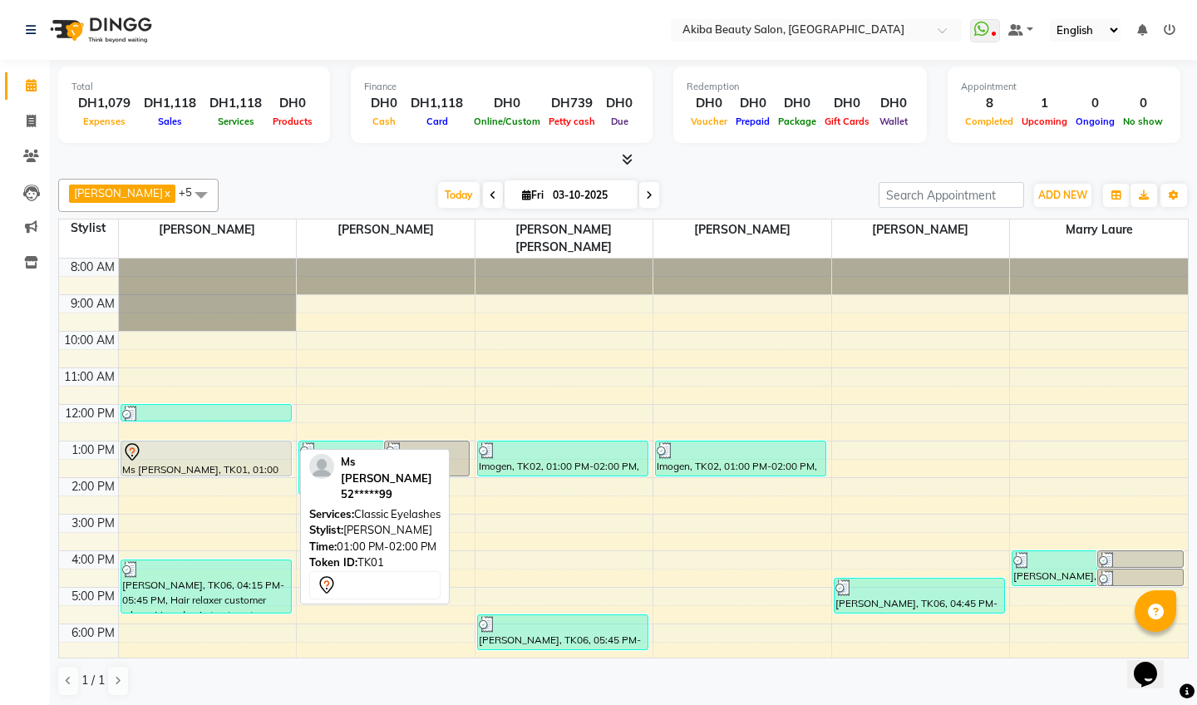
click at [239, 442] on div at bounding box center [206, 452] width 168 height 20
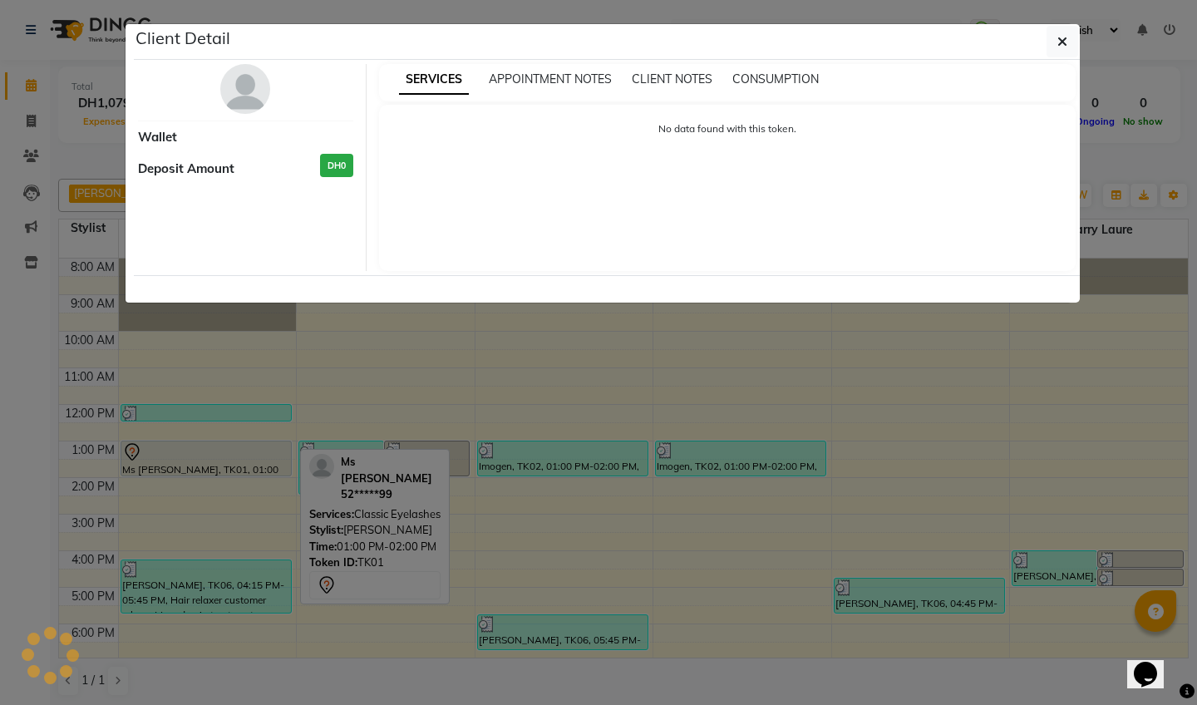
select select "7"
